Goal: Task Accomplishment & Management: Complete application form

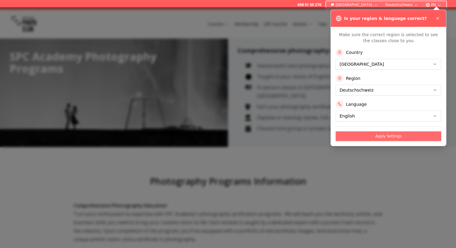
click at [364, 138] on button "Apply Settings" at bounding box center [389, 137] width 106 height 10
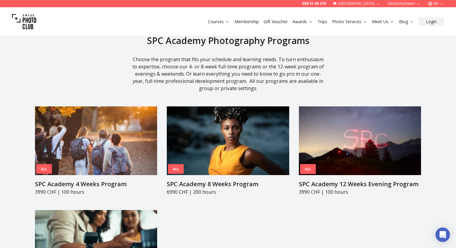
scroll to position [575, 0]
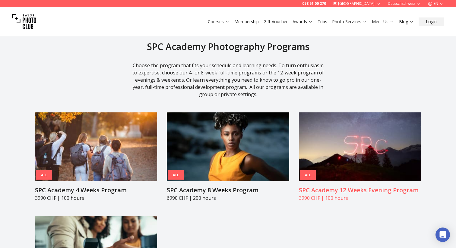
click at [352, 133] on img at bounding box center [360, 147] width 122 height 69
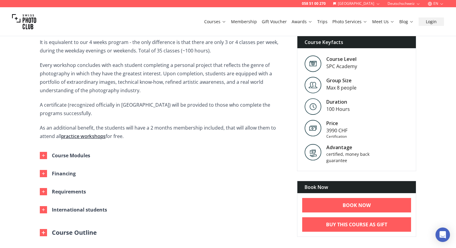
scroll to position [214, 0]
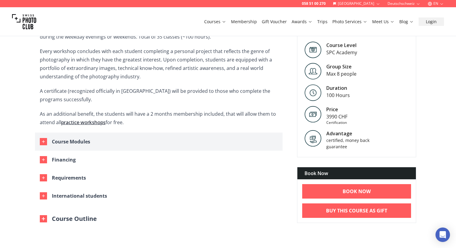
click at [41, 139] on div "button" at bounding box center [43, 141] width 7 height 7
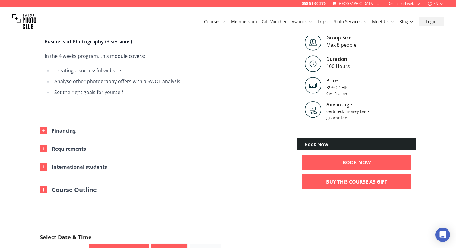
scroll to position [763, 0]
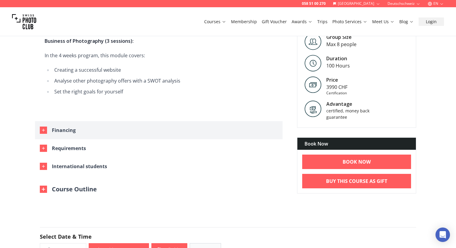
click at [40, 127] on div "button" at bounding box center [43, 130] width 7 height 7
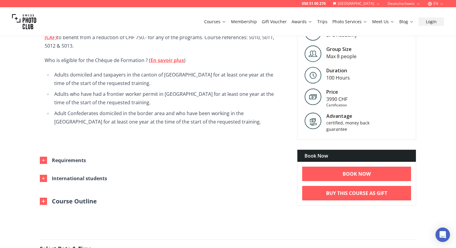
scroll to position [959, 0]
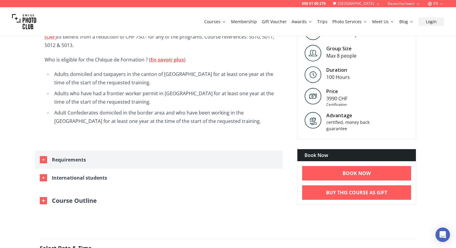
click at [38, 151] on button "Requirements" at bounding box center [159, 160] width 248 height 18
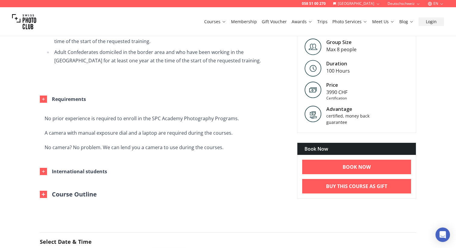
scroll to position [1020, 0]
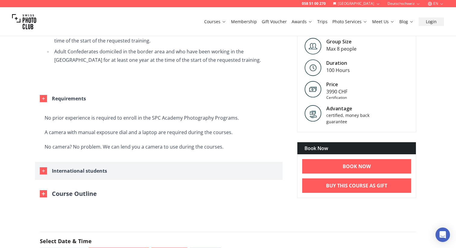
click at [47, 167] on div "button" at bounding box center [43, 170] width 7 height 7
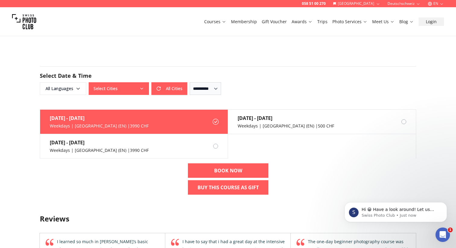
scroll to position [1216, 0]
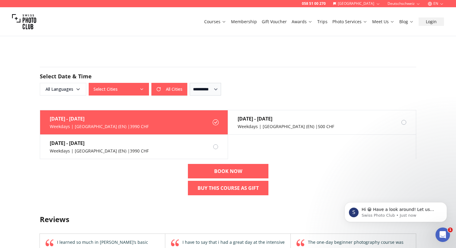
click at [138, 83] on button "Select Cities" at bounding box center [119, 89] width 60 height 13
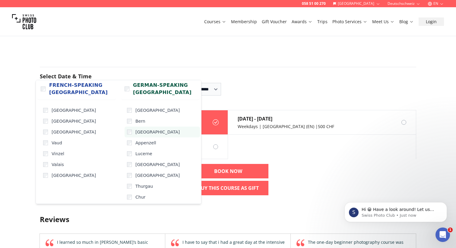
scroll to position [0, 0]
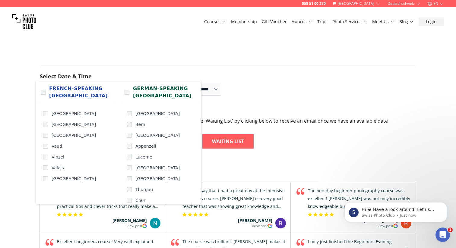
click at [268, 83] on div "**********" at bounding box center [228, 89] width 376 height 13
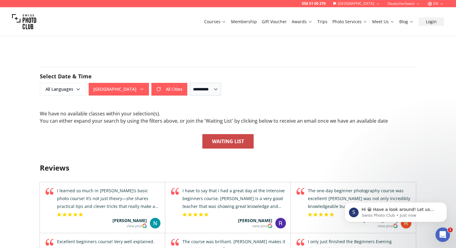
click at [237, 138] on b "Waiting List" at bounding box center [228, 141] width 32 height 7
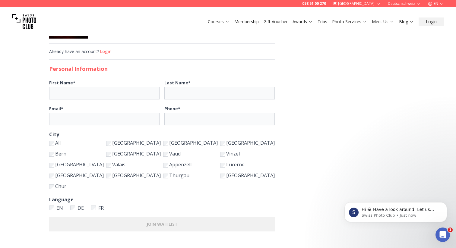
scroll to position [38, 0]
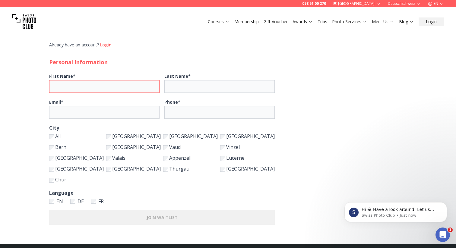
click at [123, 89] on input "First Name *" at bounding box center [104, 86] width 110 height 13
type input "**********"
type input "******"
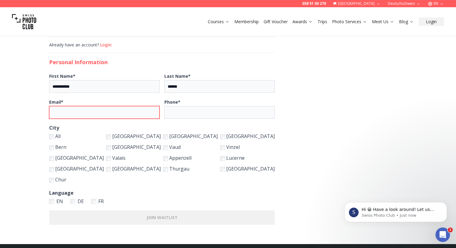
type input "**********"
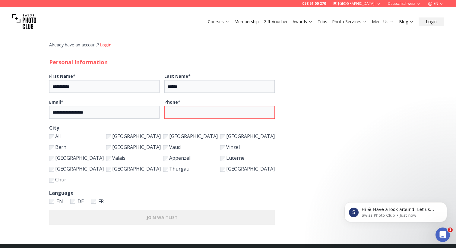
type input "**********"
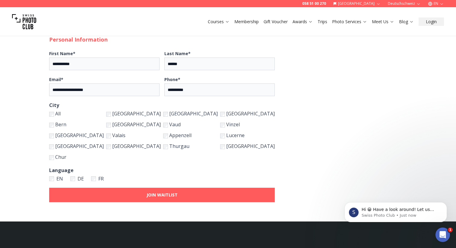
click at [138, 180] on div "EN DE FR" at bounding box center [162, 179] width 226 height 8
click at [146, 197] on button "JOIN WAITLIST" at bounding box center [162, 195] width 226 height 14
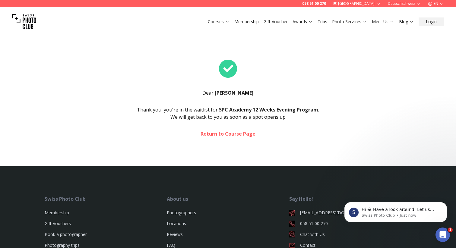
click at [322, 22] on link "Trips" at bounding box center [323, 22] width 10 height 6
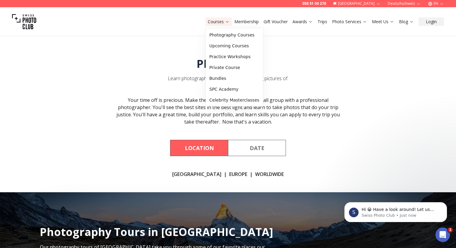
click at [221, 22] on link "Courses" at bounding box center [219, 22] width 22 height 6
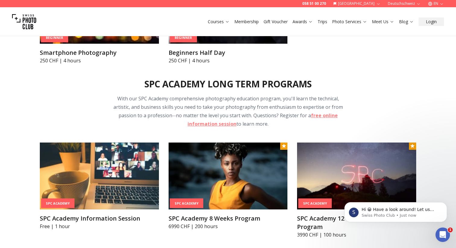
scroll to position [552, 0]
